Goal: Transaction & Acquisition: Purchase product/service

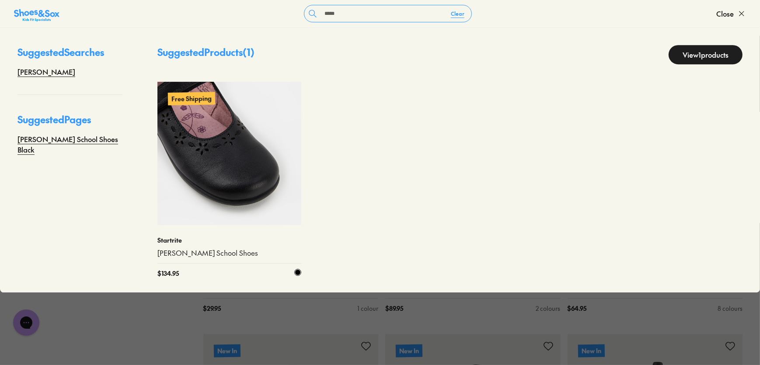
type input "*****"
click at [279, 156] on img at bounding box center [229, 154] width 144 height 144
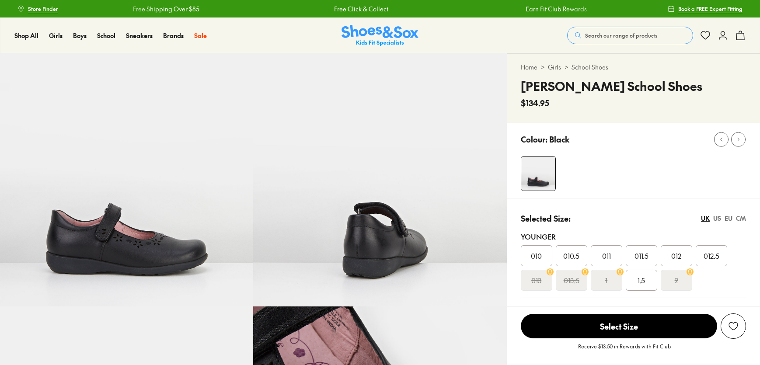
drag, startPoint x: 0, startPoint y: 0, endPoint x: 539, endPoint y: 254, distance: 595.6
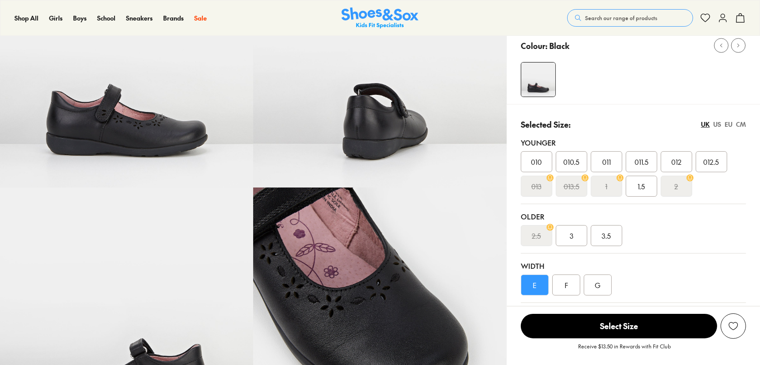
select select "*"
click at [619, 20] on span "Search our range of products" at bounding box center [621, 18] width 72 height 8
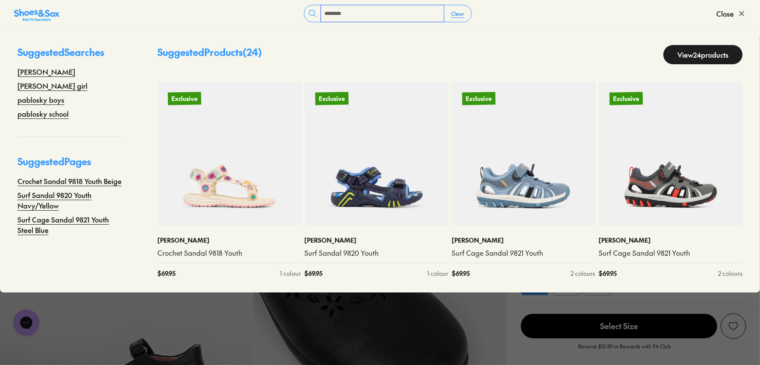
type input "********"
click at [682, 55] on link "View 24 products" at bounding box center [702, 54] width 79 height 19
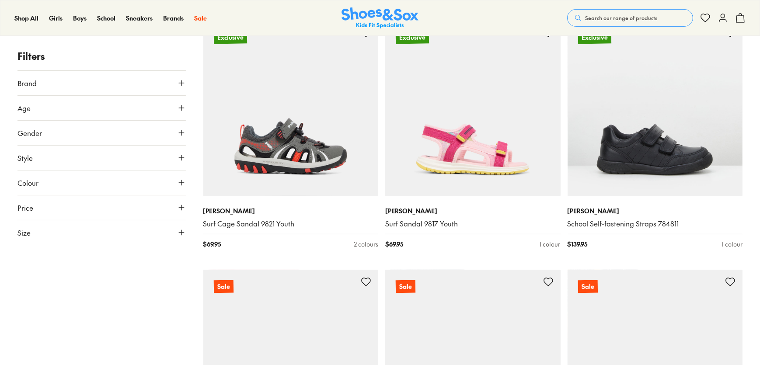
click at [96, 153] on button "Style" at bounding box center [101, 158] width 168 height 24
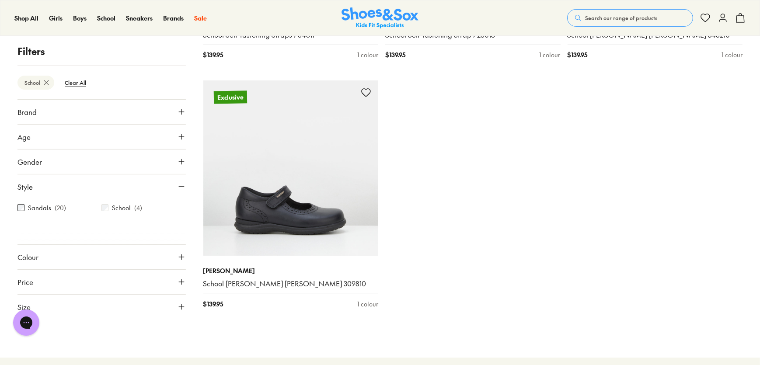
scroll to position [346, 0]
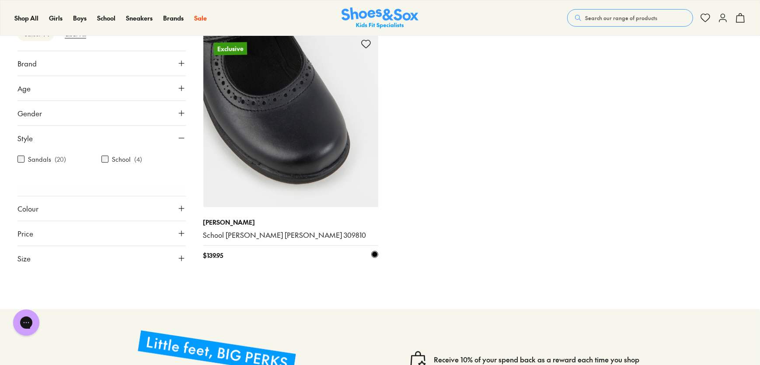
click at [289, 146] on img at bounding box center [290, 119] width 175 height 175
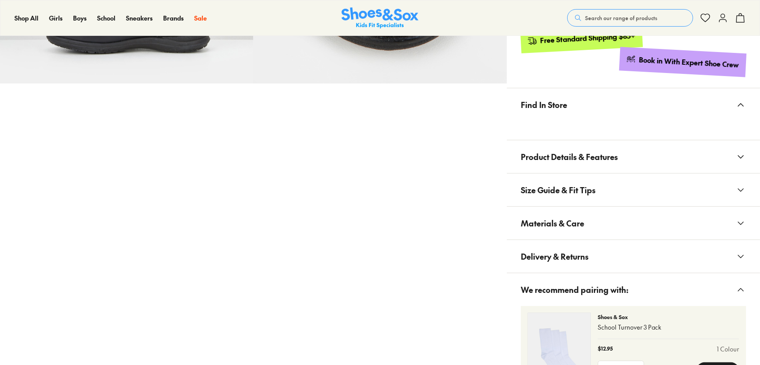
click at [578, 210] on span "Materials & Care" at bounding box center [552, 223] width 63 height 26
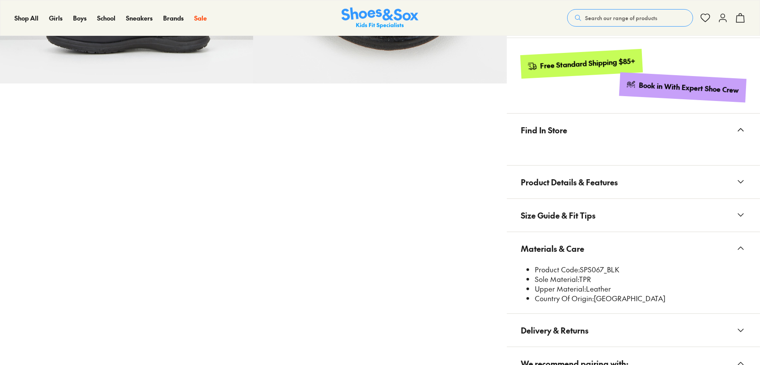
scroll to position [476, 0]
select select "*"
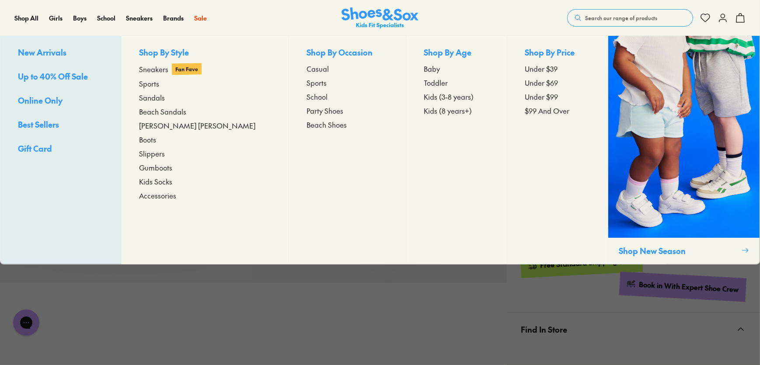
click at [31, 52] on span "New Arrivals" at bounding box center [42, 52] width 49 height 11
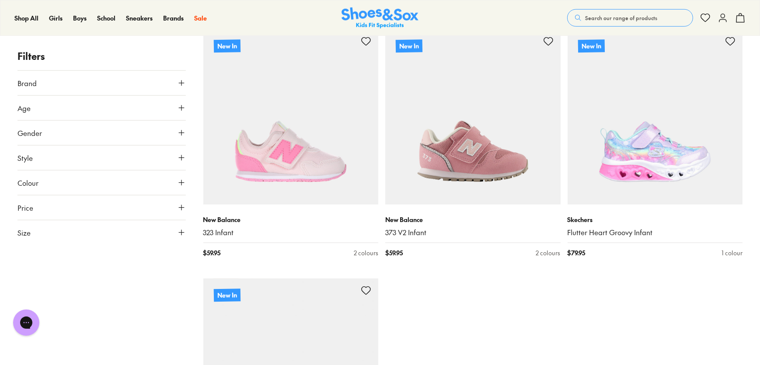
scroll to position [5243, 0]
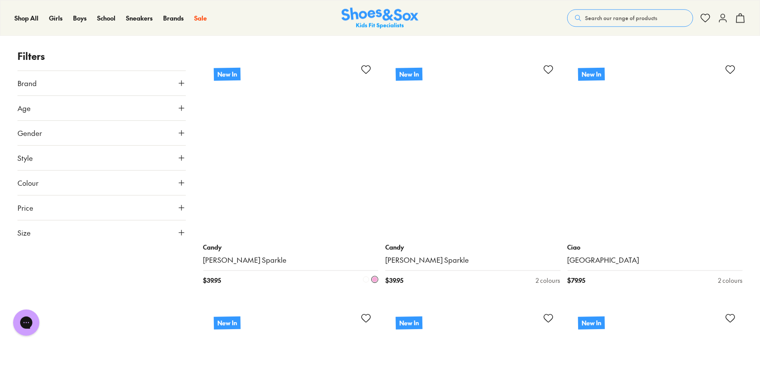
scroll to position [7154, 0]
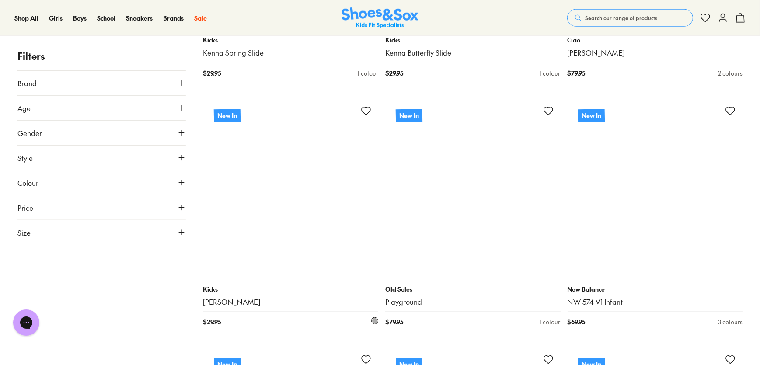
scroll to position [9737, 0]
